Goal: Information Seeking & Learning: Learn about a topic

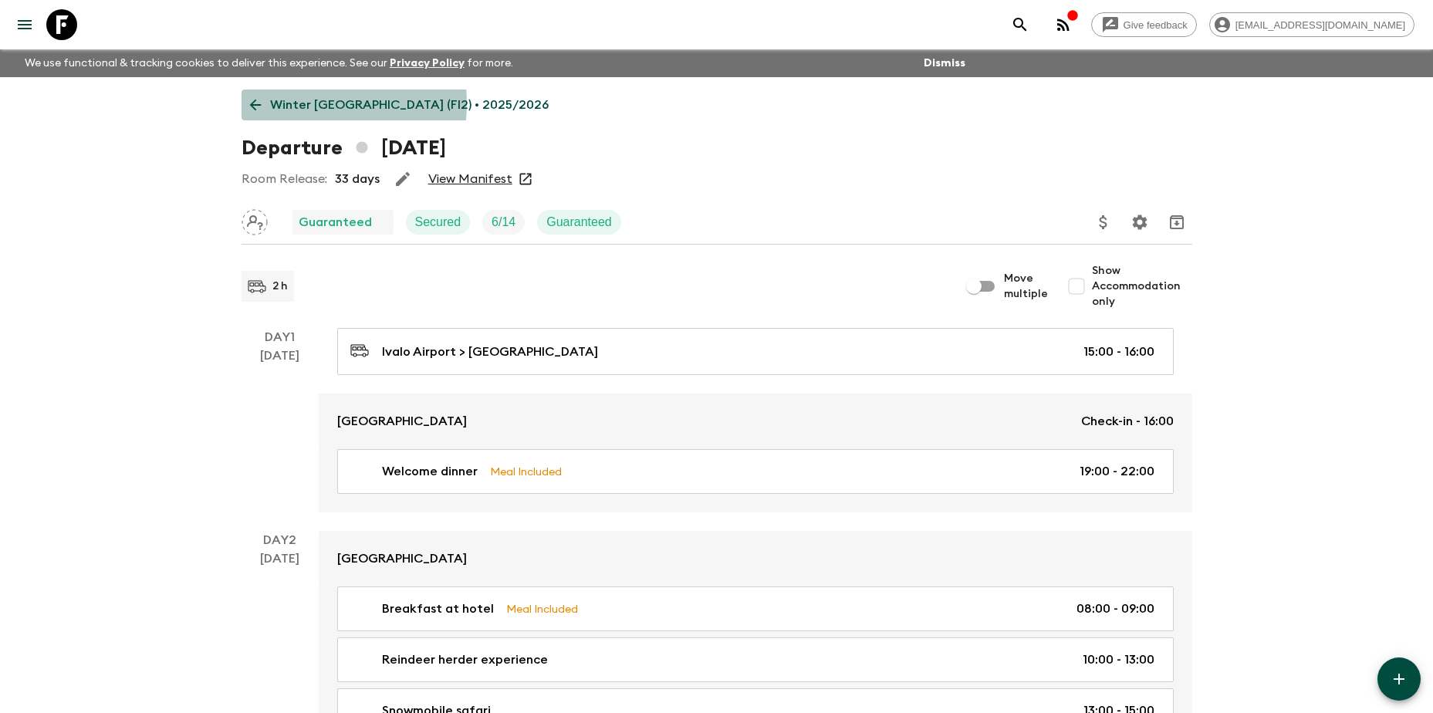
click at [295, 103] on p "Winter [GEOGRAPHIC_DATA] (FI2) • 2025/2026" at bounding box center [409, 105] width 279 height 19
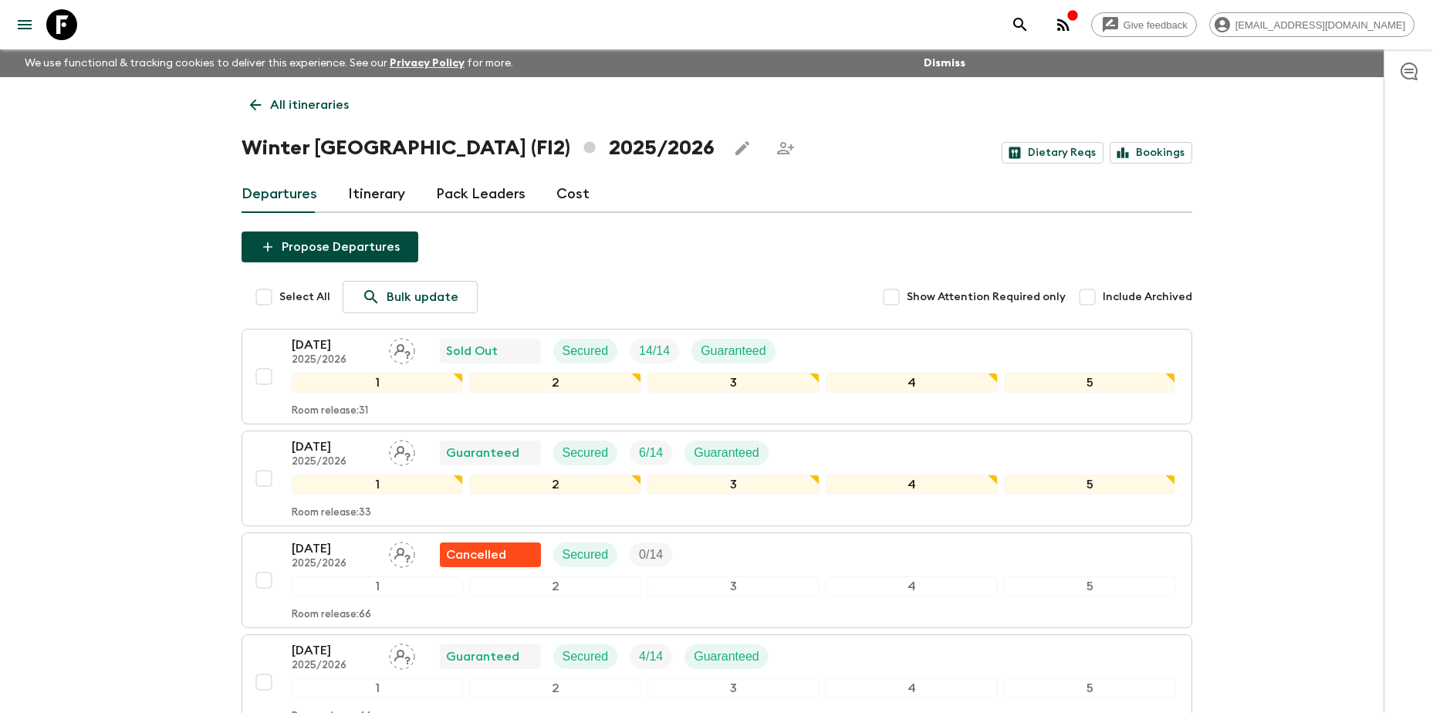
click at [298, 98] on p "All itineraries" at bounding box center [309, 105] width 79 height 19
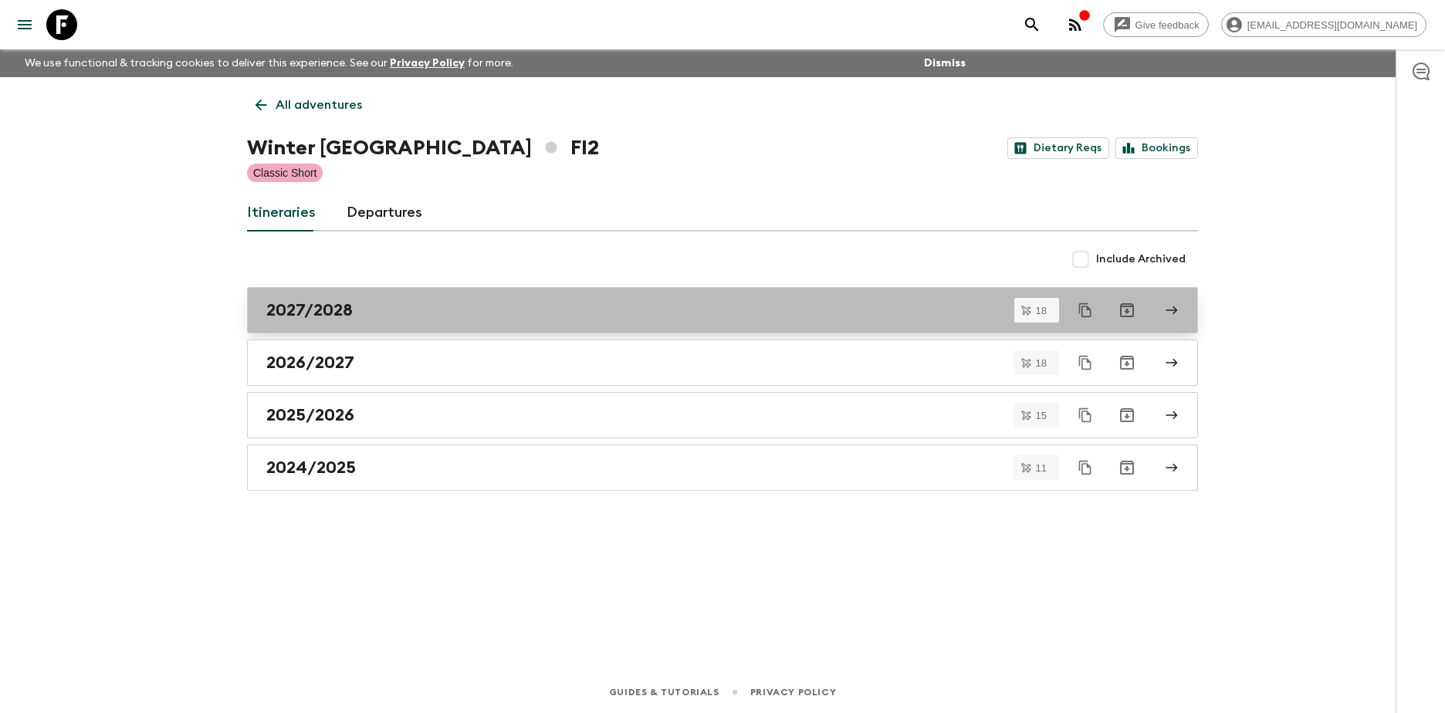
click at [334, 315] on h2 "2027/2028" at bounding box center [309, 310] width 86 height 20
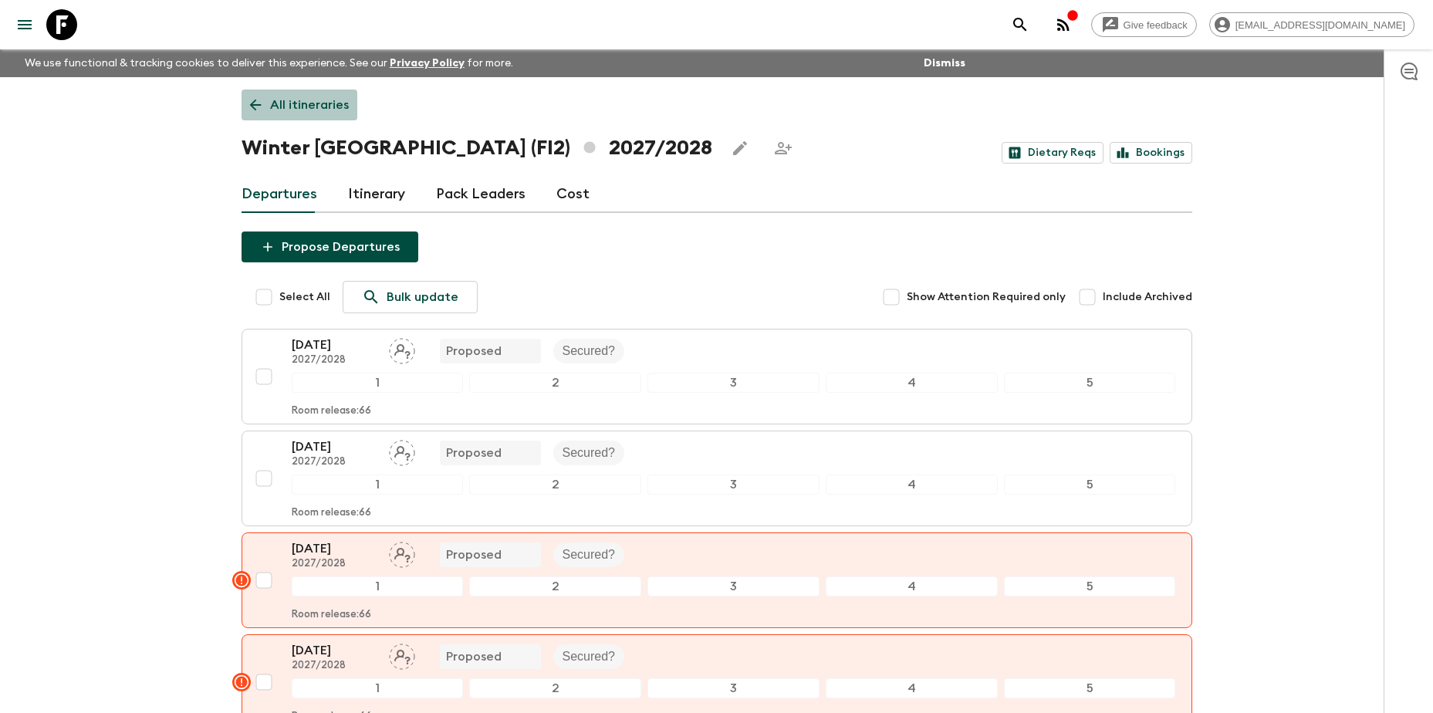
click at [303, 96] on p "All itineraries" at bounding box center [309, 105] width 79 height 19
